Goal: Find specific page/section: Find specific page/section

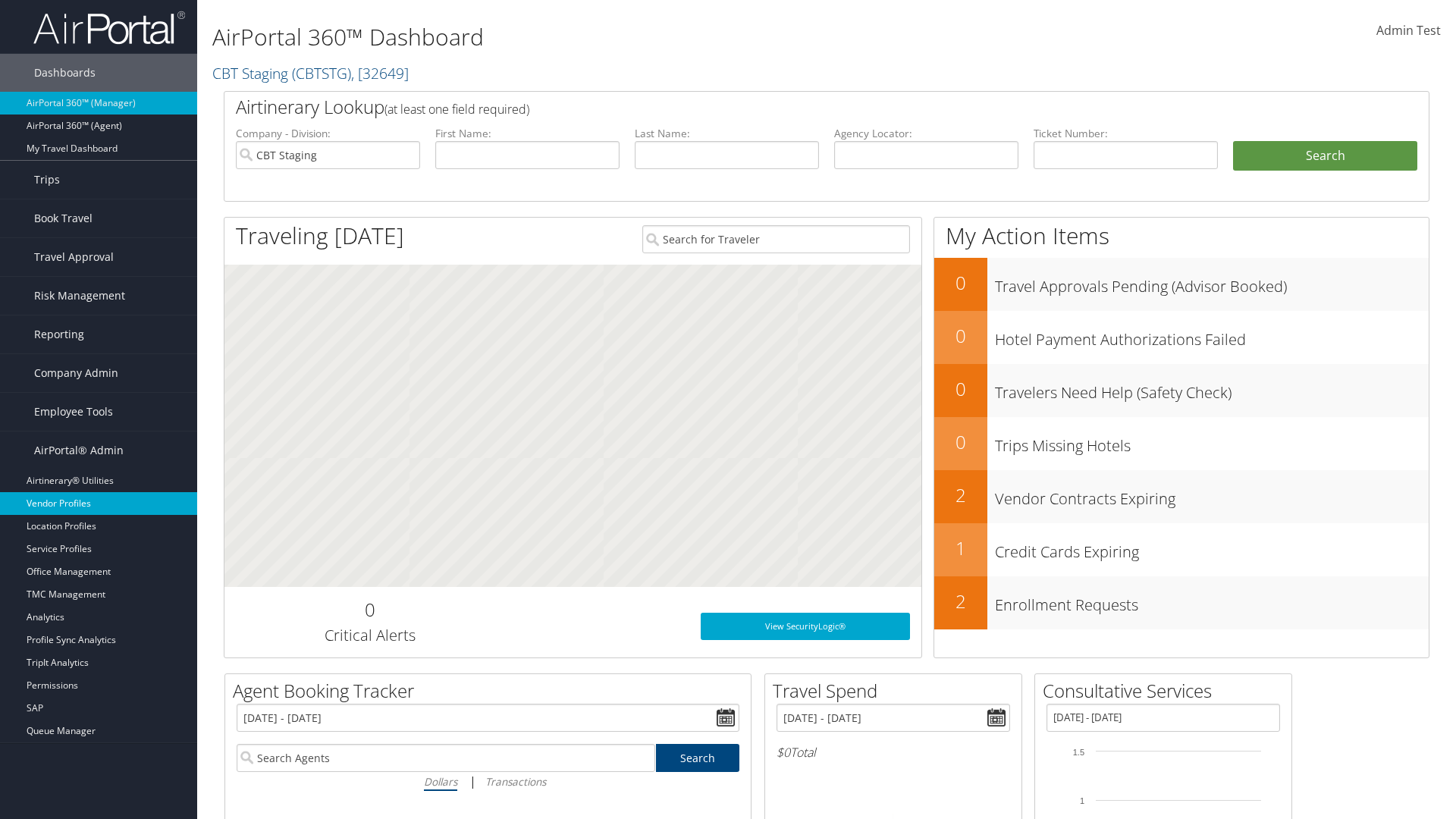
click at [99, 504] on link "Vendor Profiles" at bounding box center [98, 503] width 197 height 23
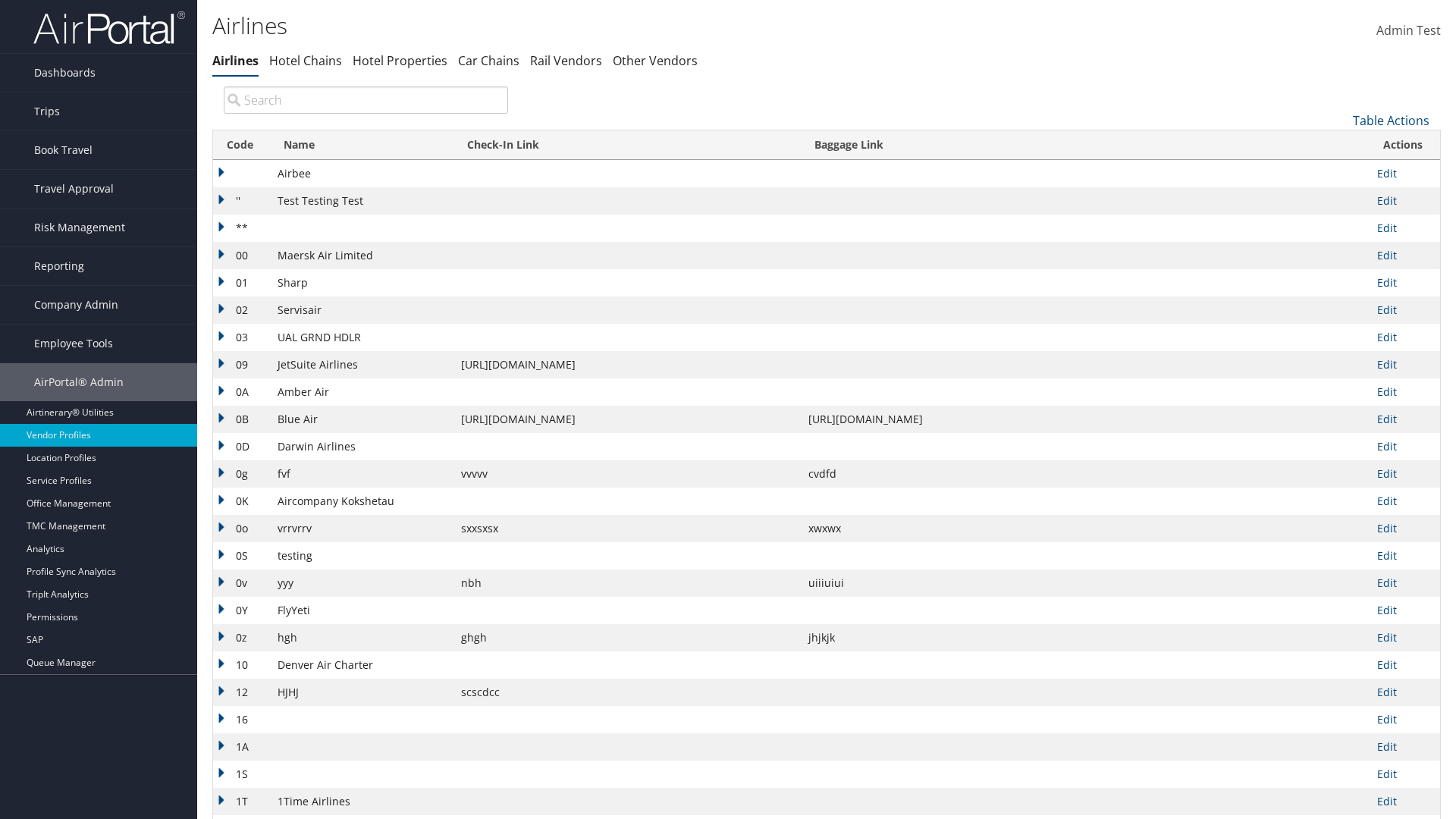
click at [240, 145] on th "Code" at bounding box center [242, 145] width 57 height 29
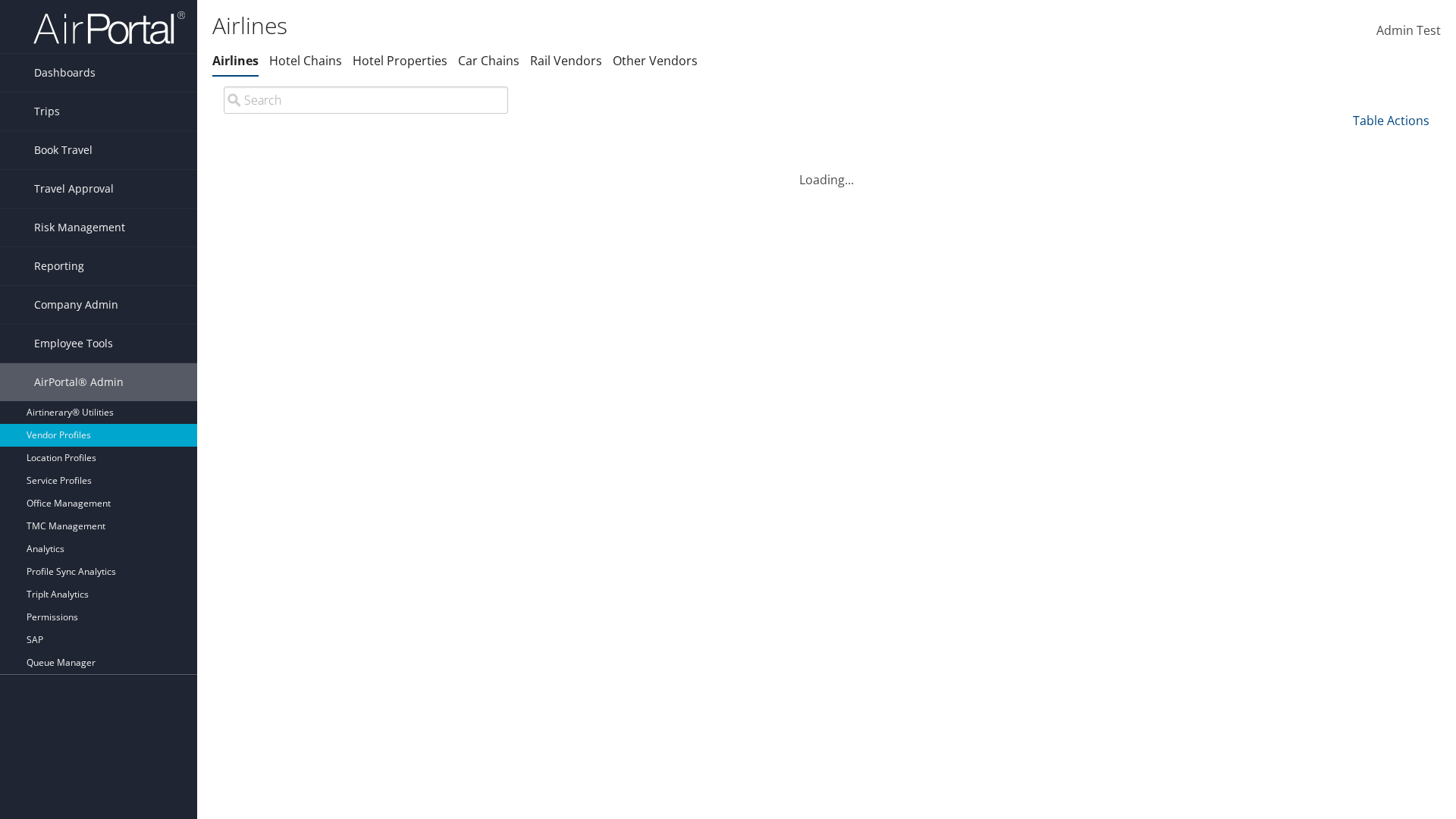
scroll to position [130, 0]
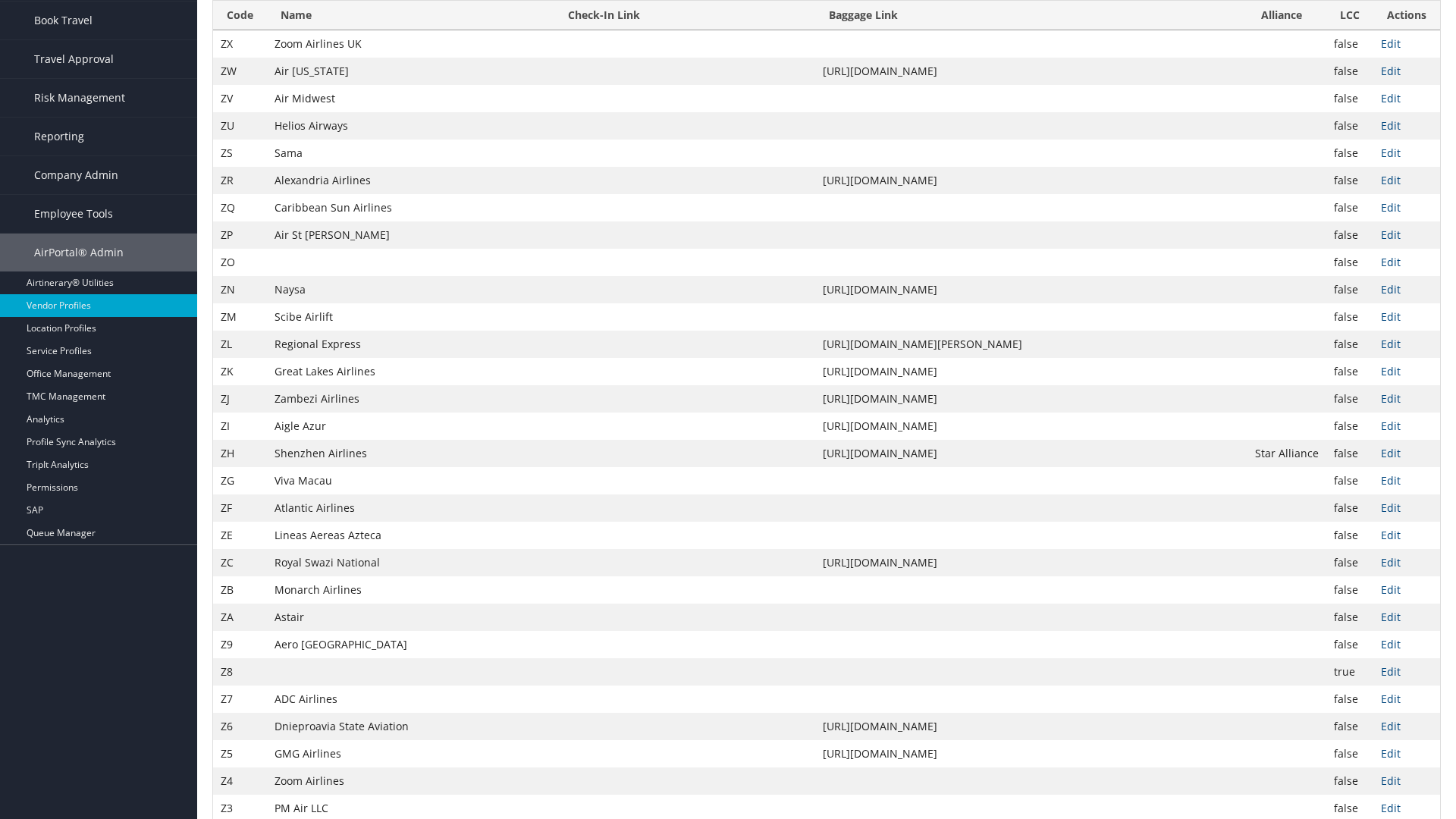
click at [240, 30] on th "Code" at bounding box center [240, 16] width 54 height 29
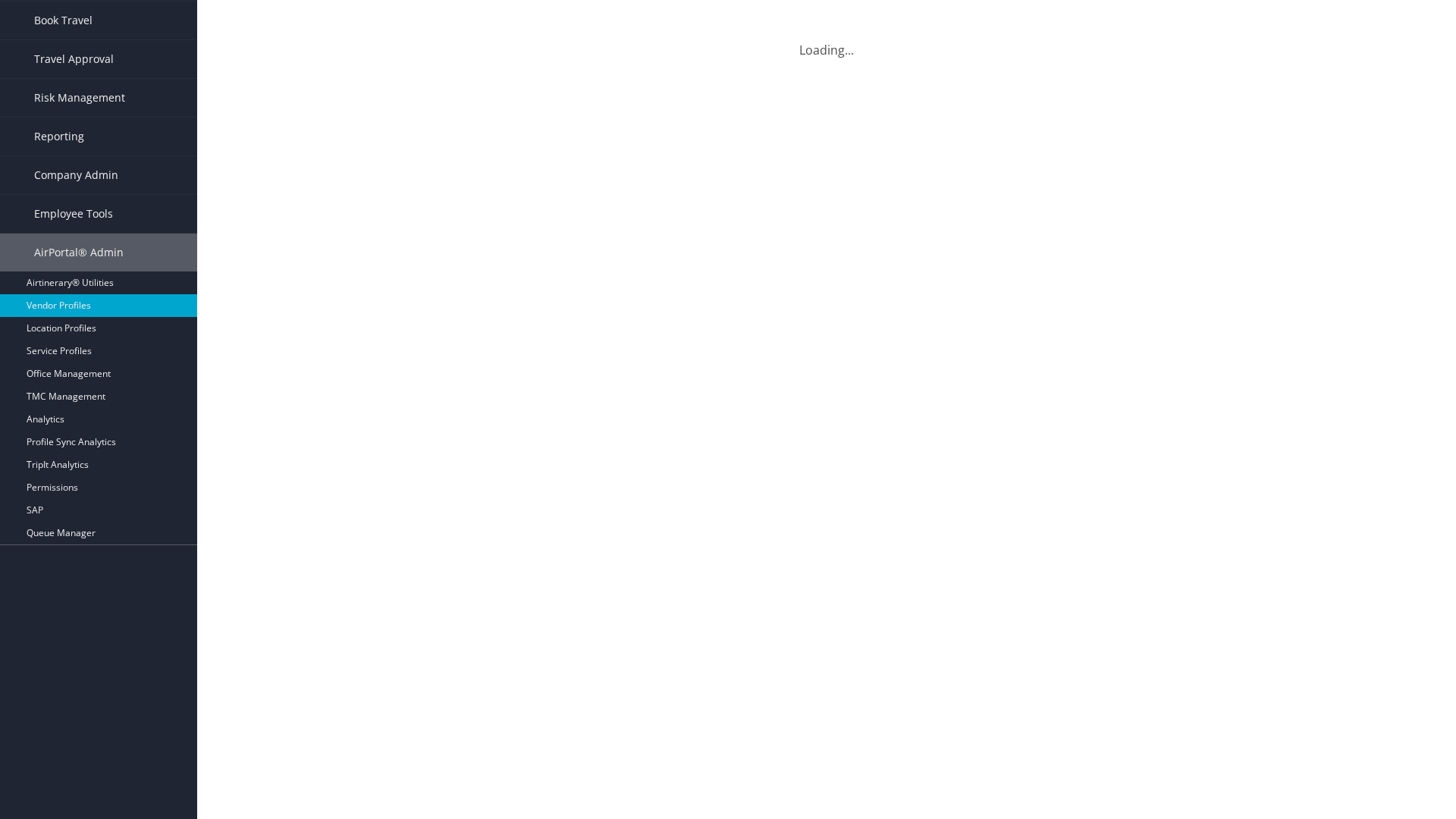
scroll to position [0, 0]
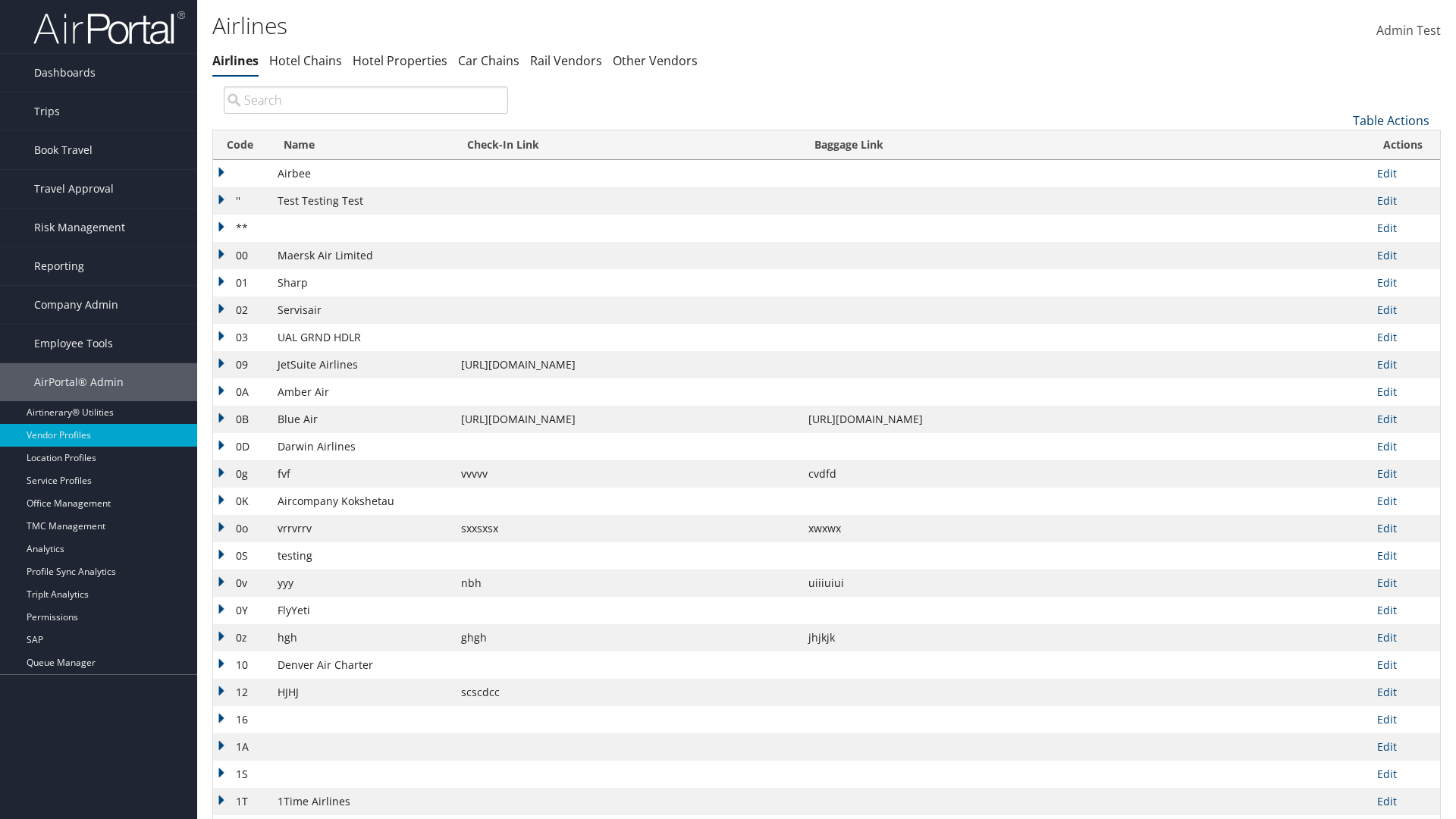
click at [1391, 120] on link "Table Actions" at bounding box center [1391, 121] width 77 height 16
click at [1340, 221] on link "Page Length" at bounding box center [1341, 222] width 200 height 26
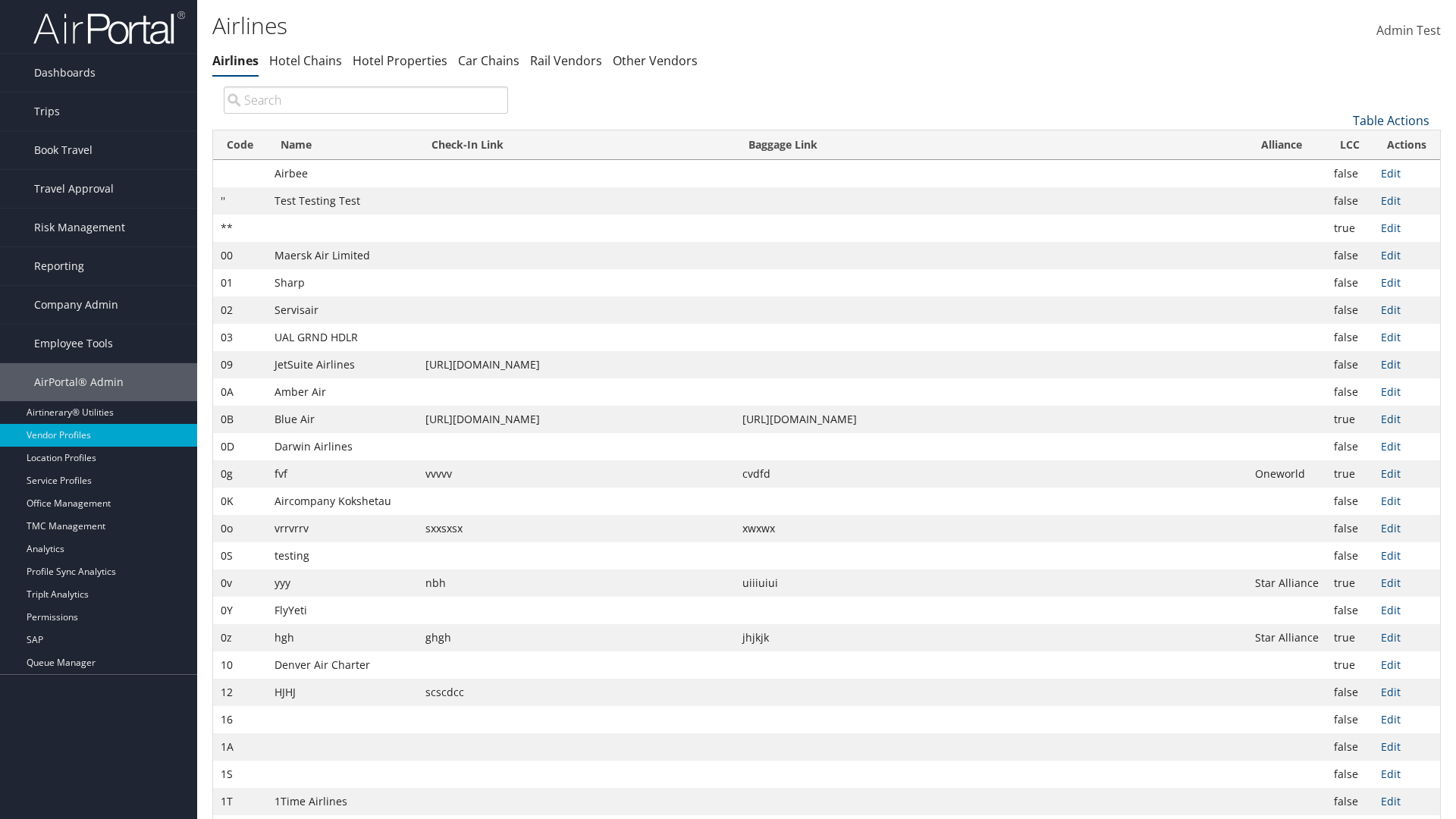
scroll to position [50, 0]
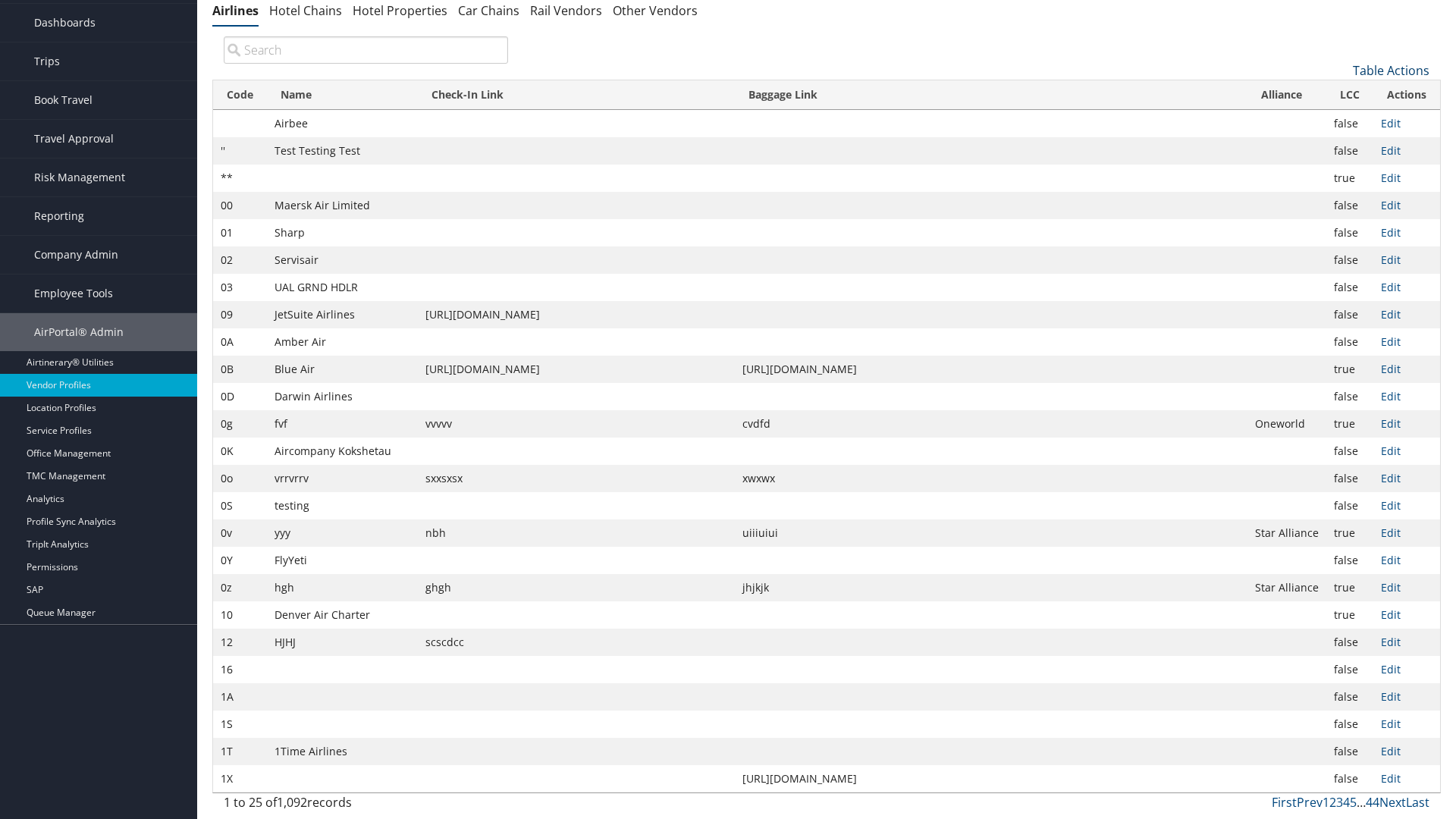
click at [1391, 70] on link "Table Actions" at bounding box center [1391, 71] width 77 height 16
click at [1340, 147] on link "50" at bounding box center [1341, 147] width 200 height 26
